Goal: Find specific page/section: Find specific page/section

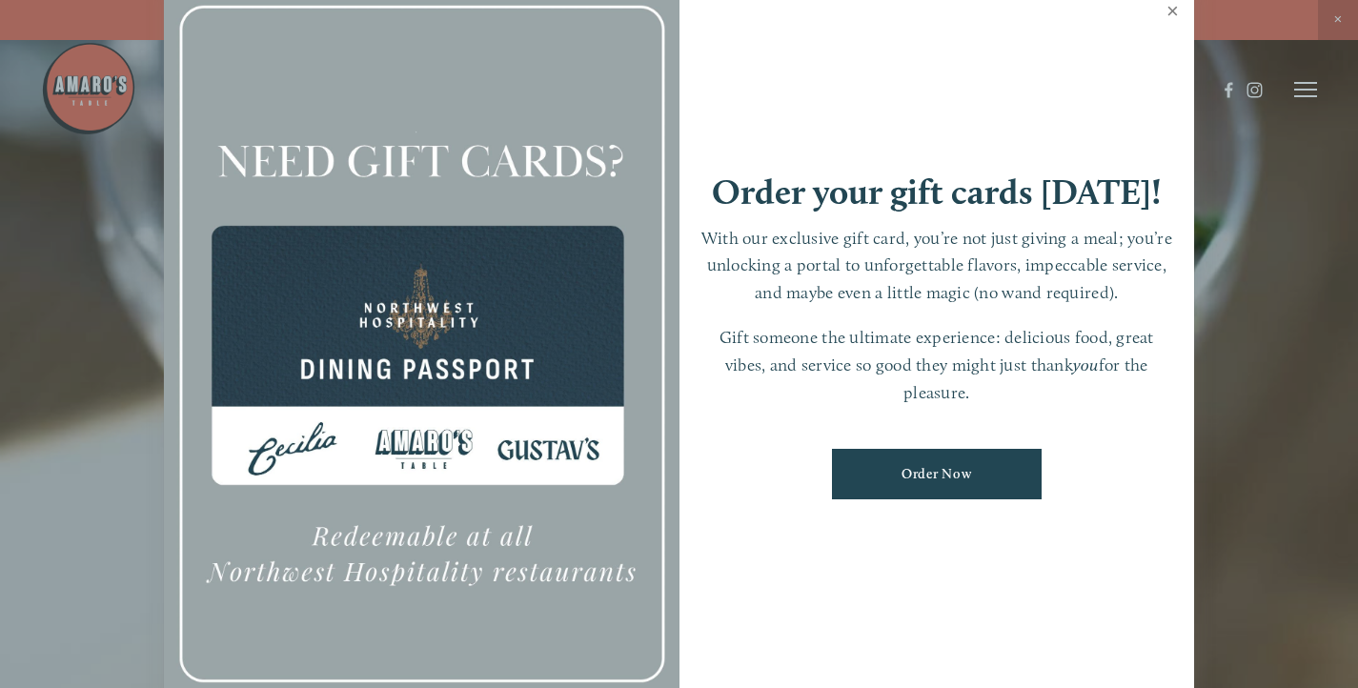
click at [1175, 13] on link "Close" at bounding box center [1172, 13] width 37 height 53
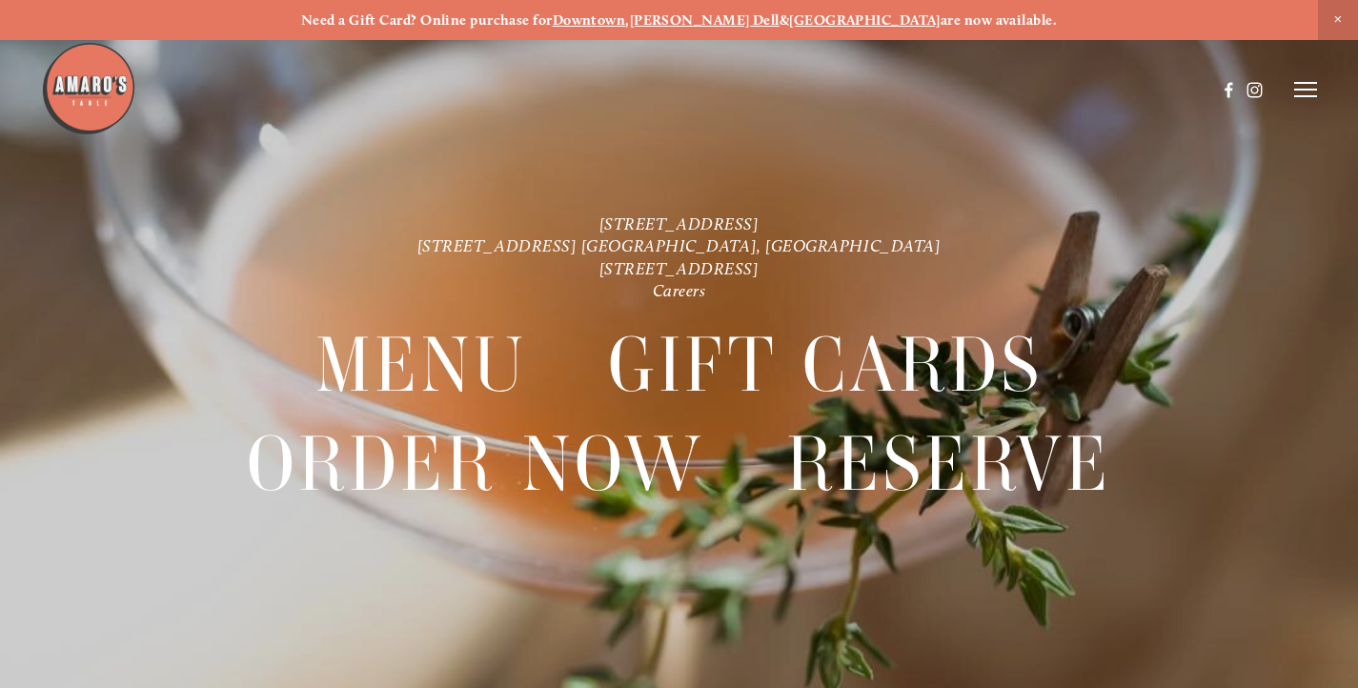
click at [1295, 91] on icon at bounding box center [1305, 89] width 23 height 17
click at [1233, 93] on span "Careers" at bounding box center [1245, 89] width 45 height 16
click at [119, 89] on img at bounding box center [88, 88] width 95 height 95
click at [466, 22] on strong "Need a Gift Card? Online purchase for" at bounding box center [427, 19] width 252 height 17
click at [626, 24] on strong "Downtown" at bounding box center [589, 19] width 73 height 17
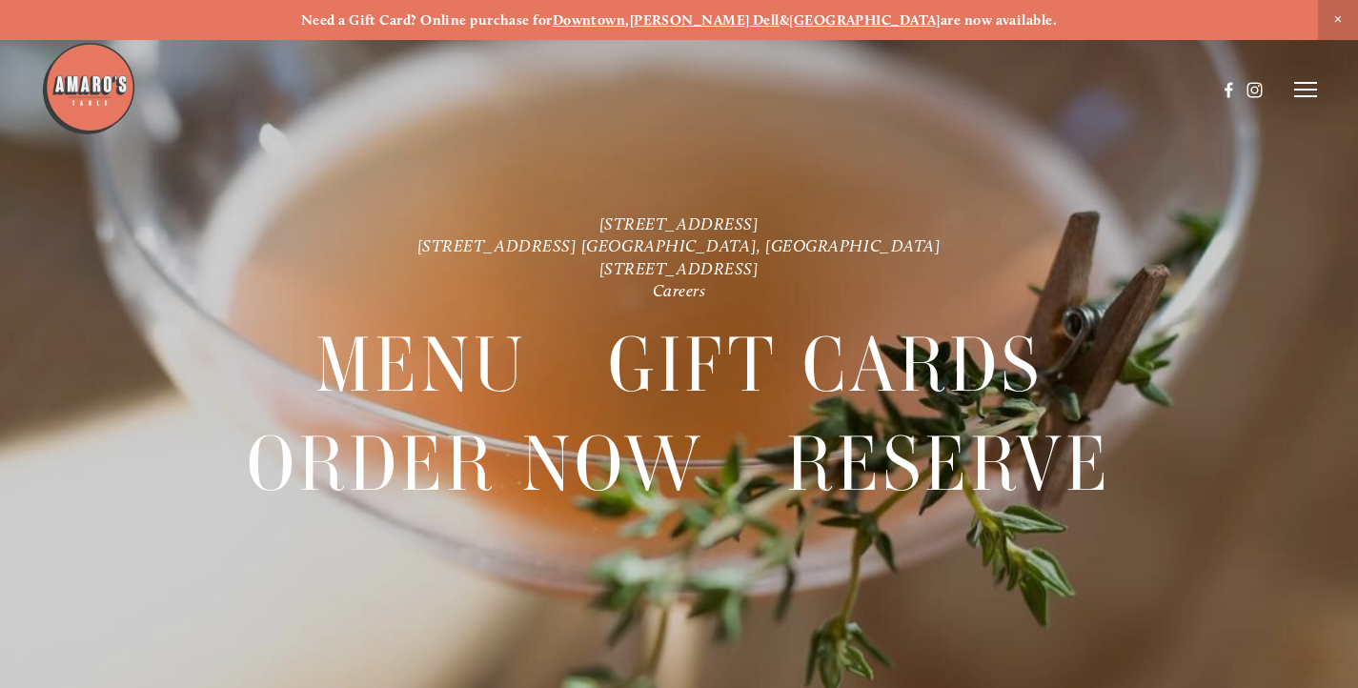
click at [1305, 89] on icon at bounding box center [1305, 89] width 23 height 17
click at [968, 90] on span "Menu" at bounding box center [967, 89] width 35 height 16
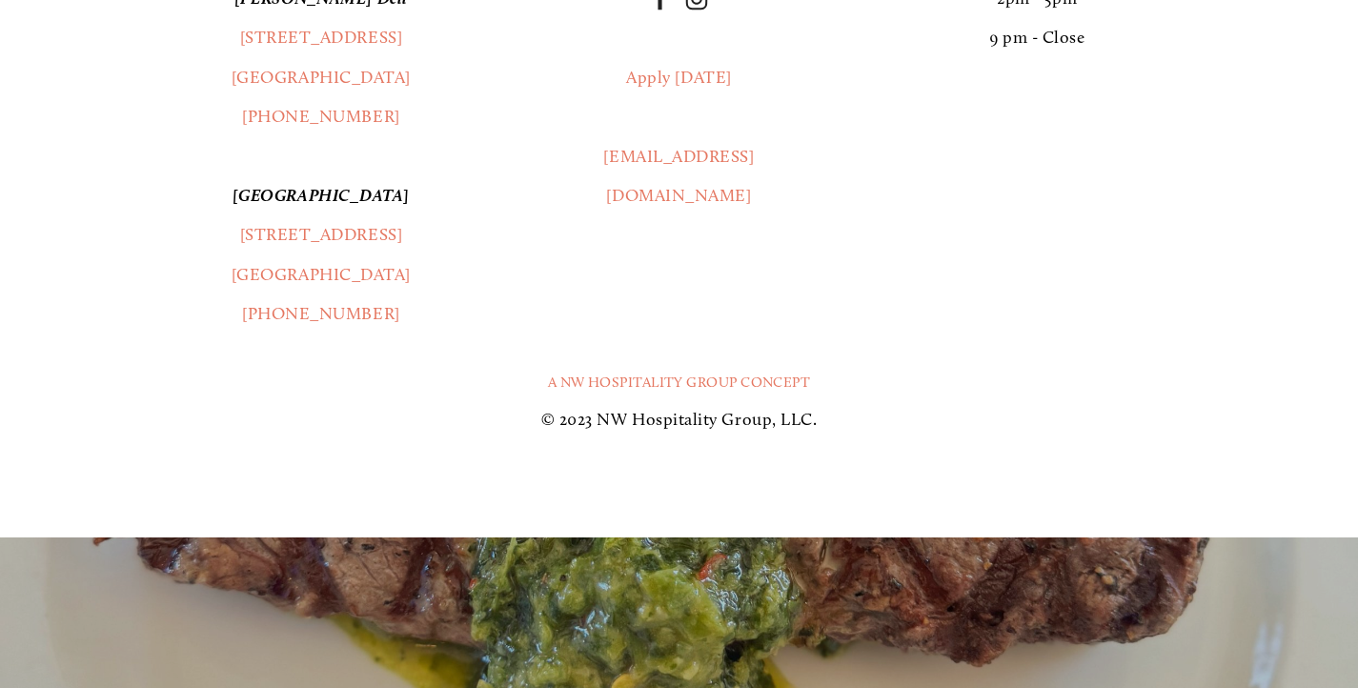
scroll to position [3600, 0]
